Goal: Check status: Check status

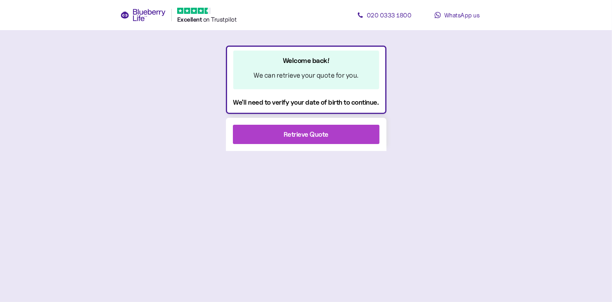
click at [308, 131] on div "Retrieve Quote" at bounding box center [305, 134] width 45 height 10
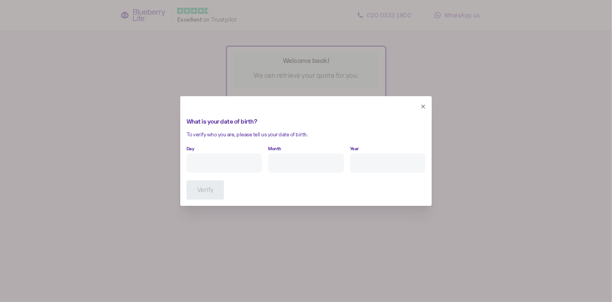
click at [234, 159] on input "Day" at bounding box center [223, 163] width 75 height 19
type input "30"
type input "5"
type input "****"
click at [214, 191] on button "Verify" at bounding box center [205, 190] width 38 height 19
